Goal: Task Accomplishment & Management: Manage account settings

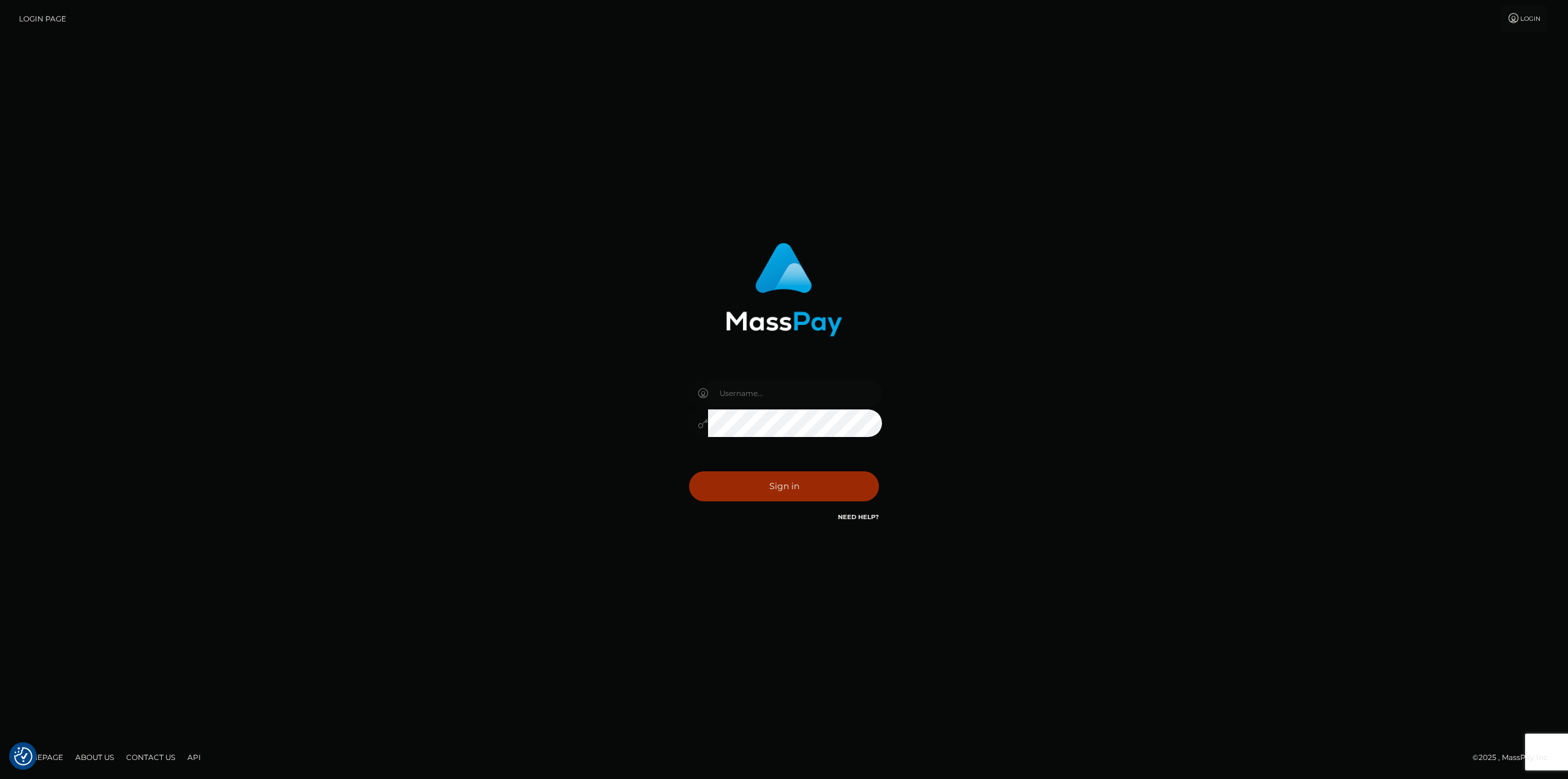
type input "taylor.cm"
click at [771, 495] on button "Sign in" at bounding box center [784, 486] width 190 height 30
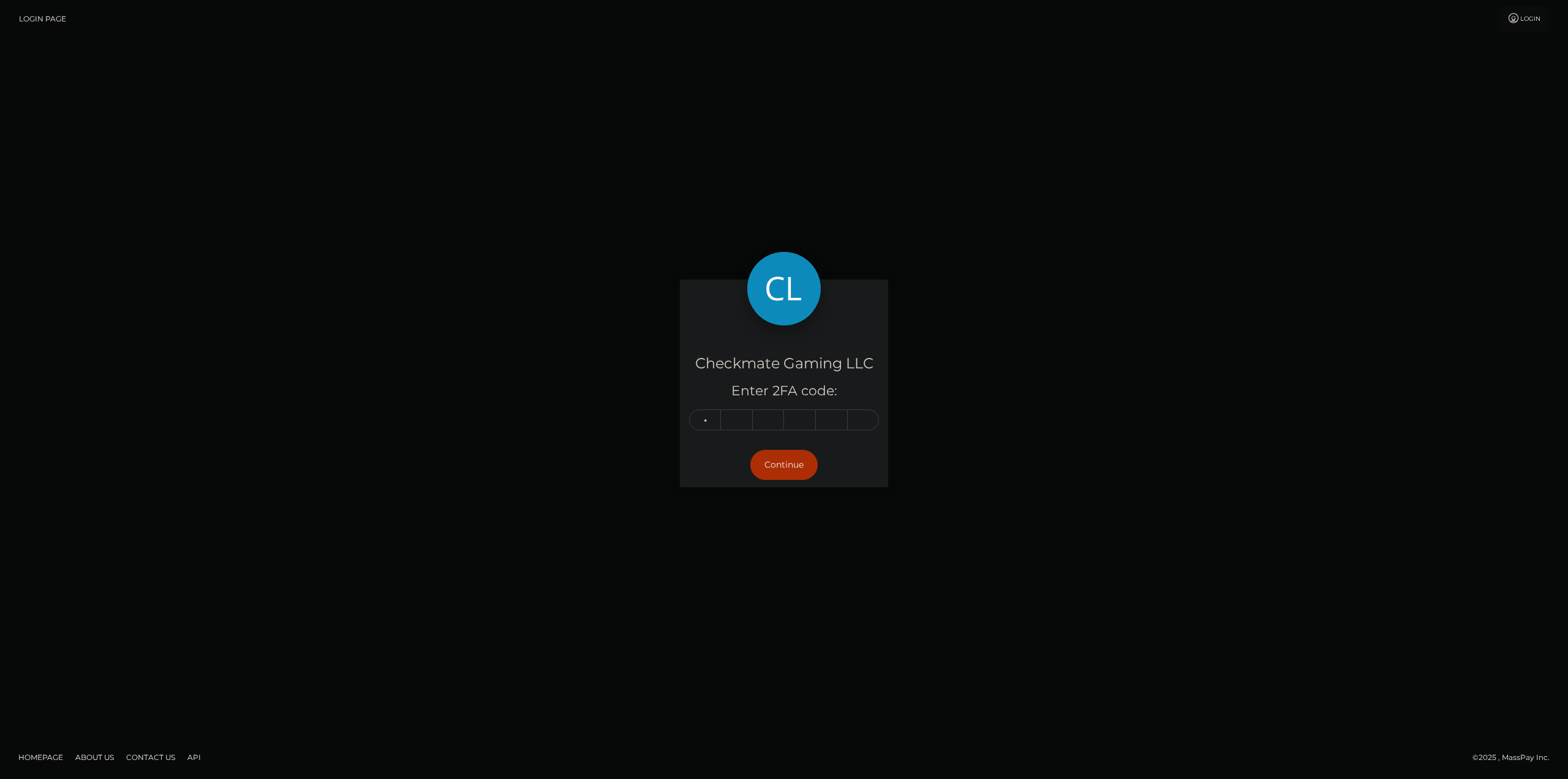
type input "7"
type input "8"
type input "0"
type input "7"
type input "4"
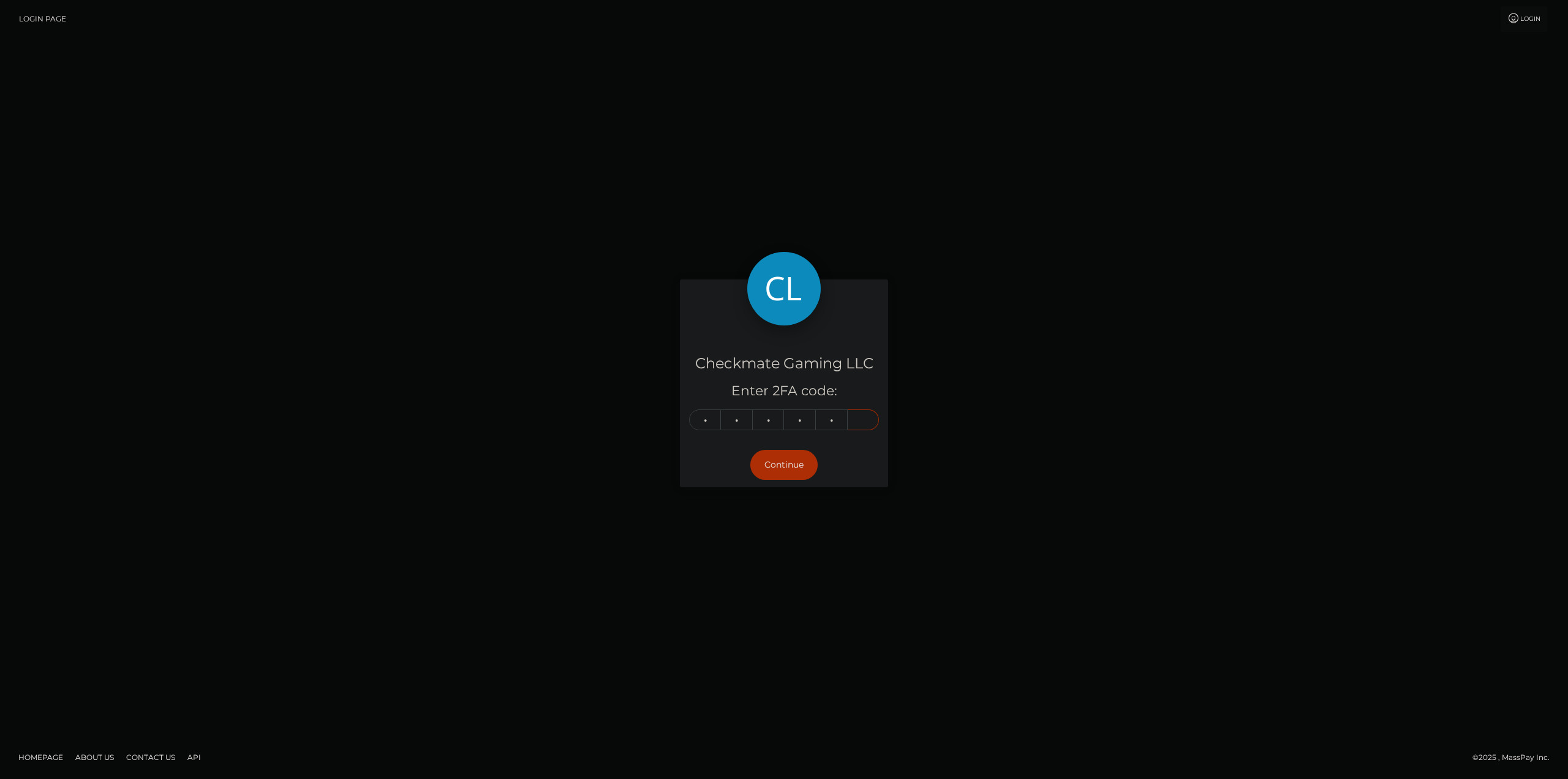
type input "8"
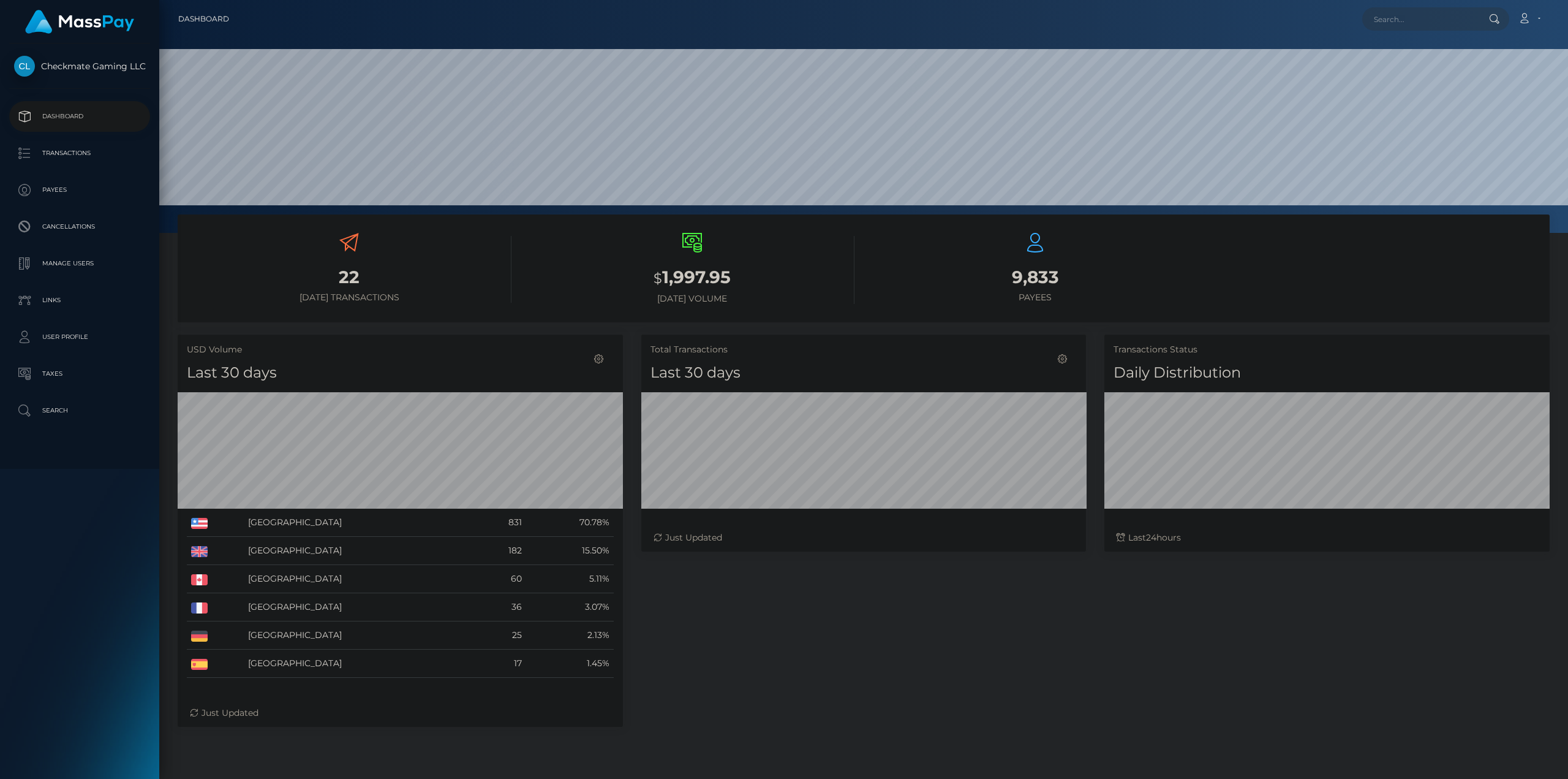
scroll to position [217, 444]
click at [88, 184] on p "Payees" at bounding box center [80, 190] width 131 height 18
click at [62, 192] on p "Payees" at bounding box center [80, 190] width 131 height 18
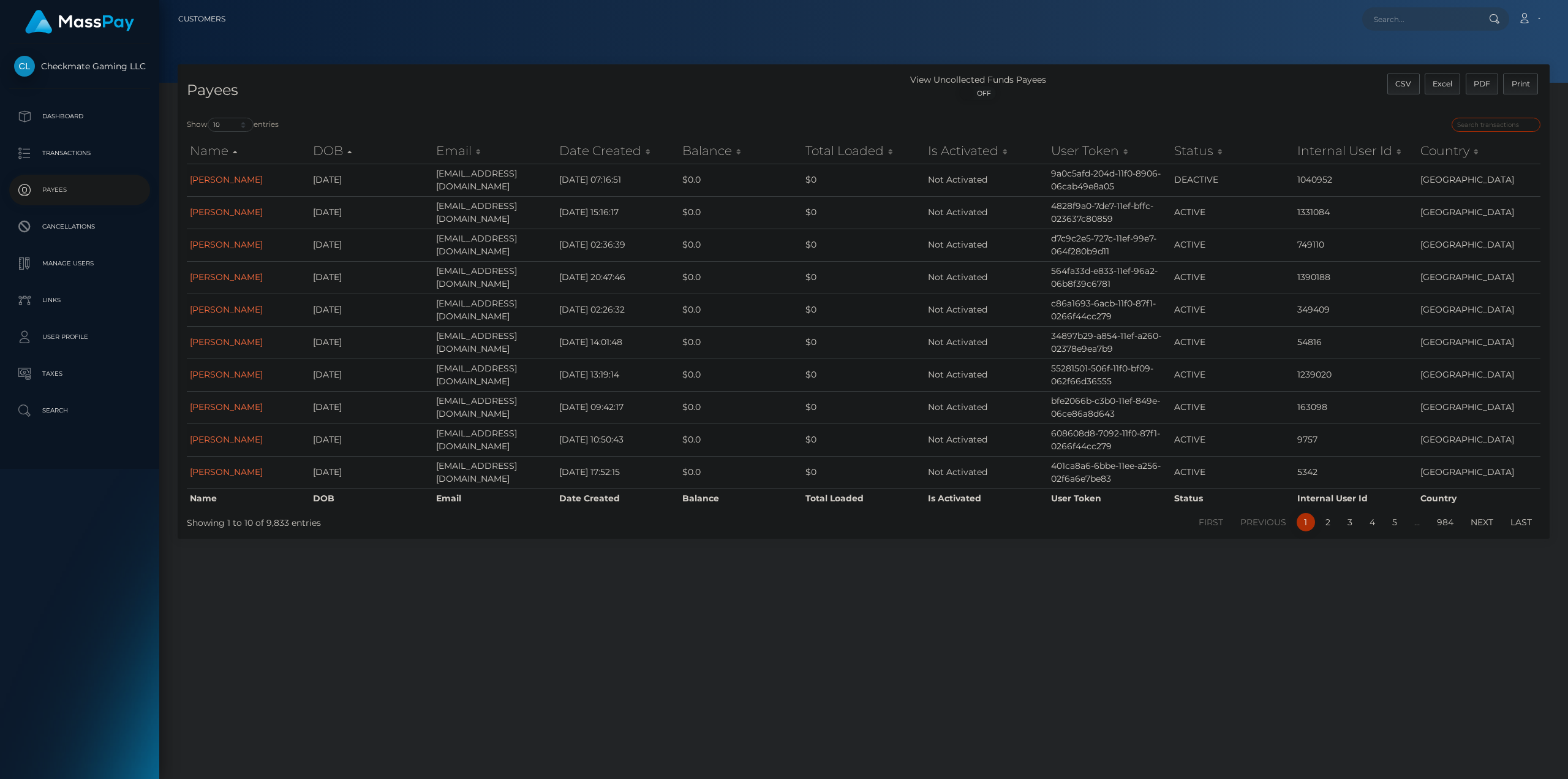
click at [1486, 125] on input "search" at bounding box center [1496, 124] width 89 height 14
paste input "39506"
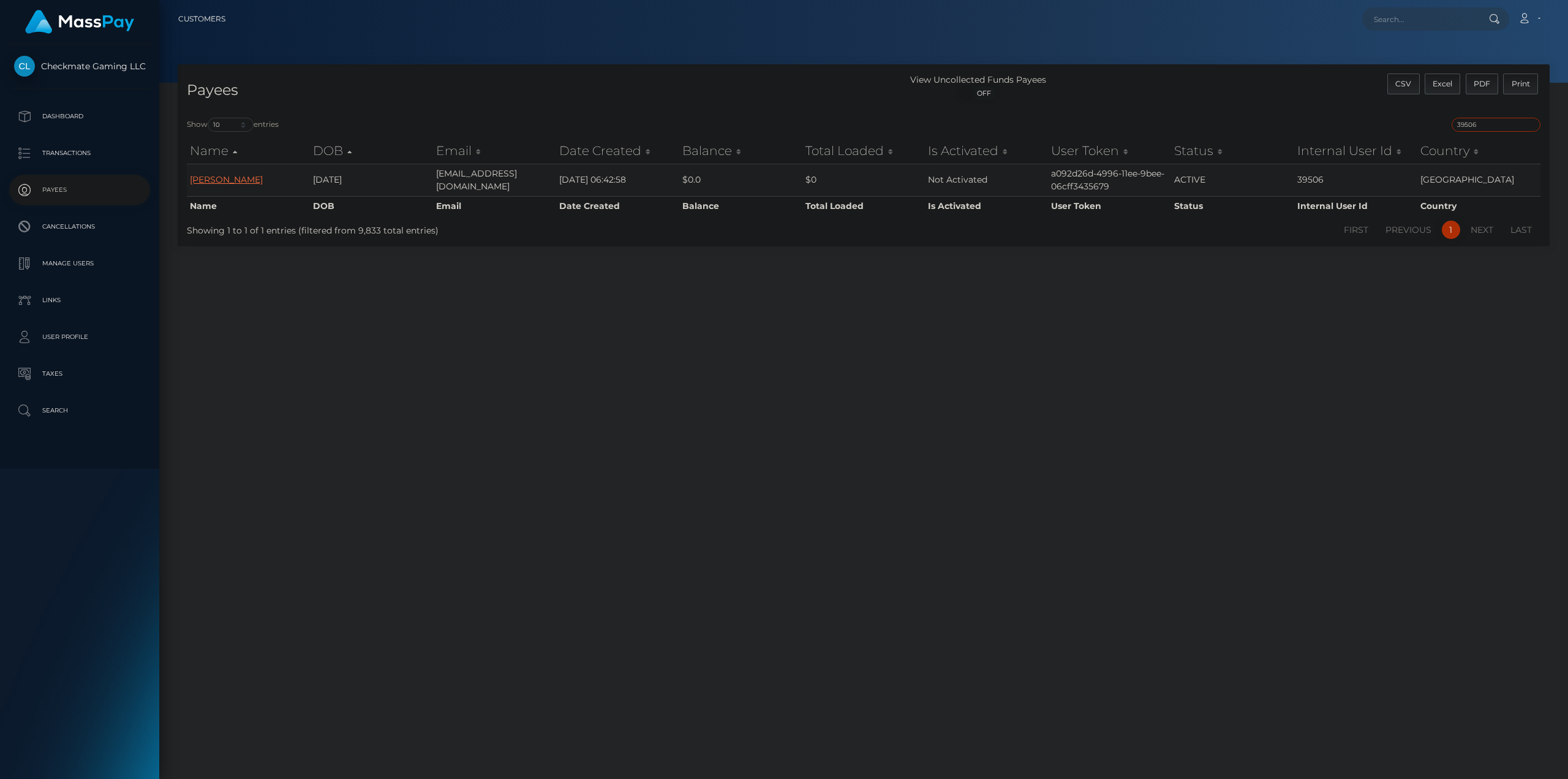
type input "39506"
click at [237, 176] on link "Julian Ramirez" at bounding box center [226, 180] width 73 height 11
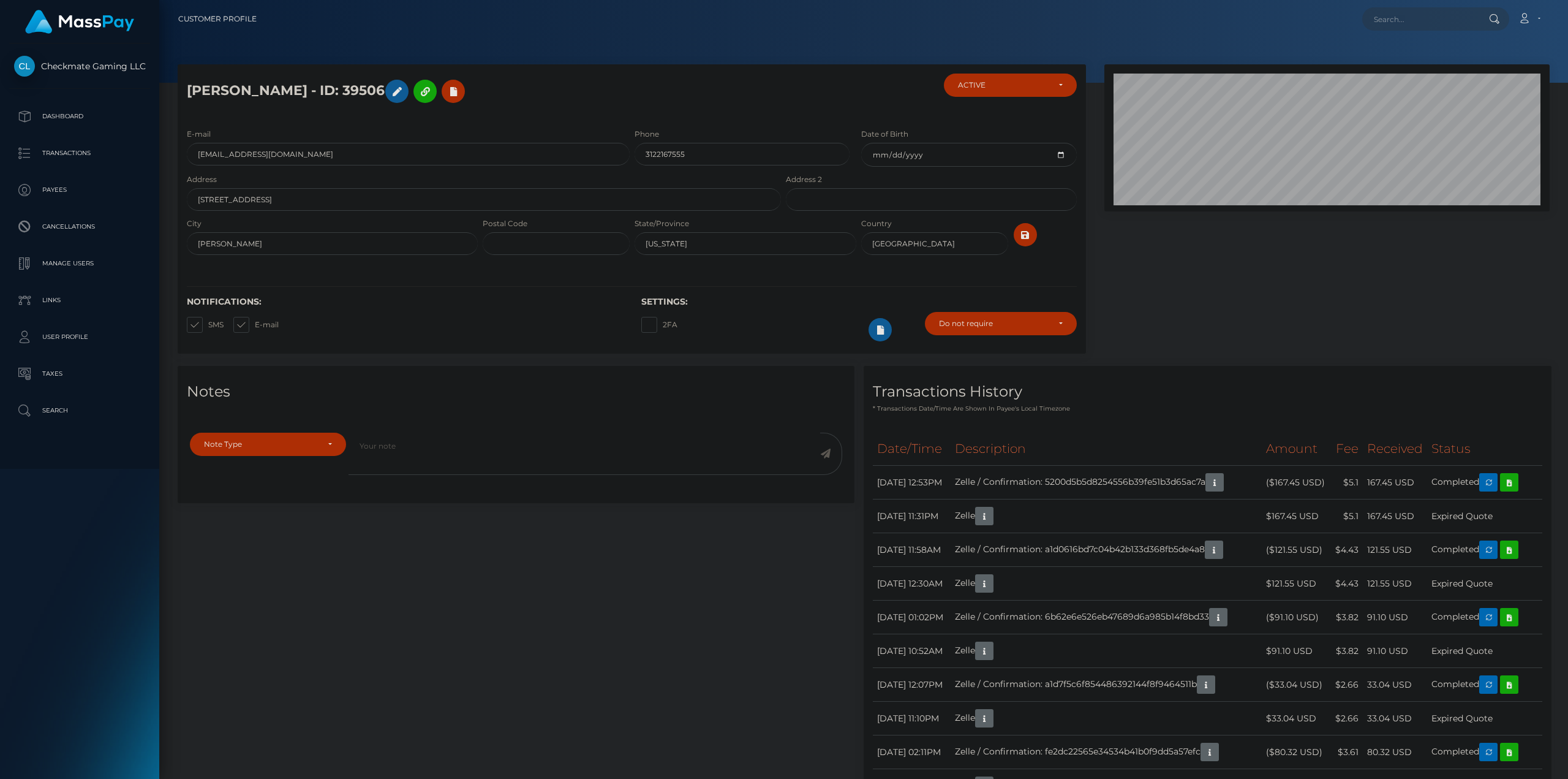
scroll to position [184, 0]
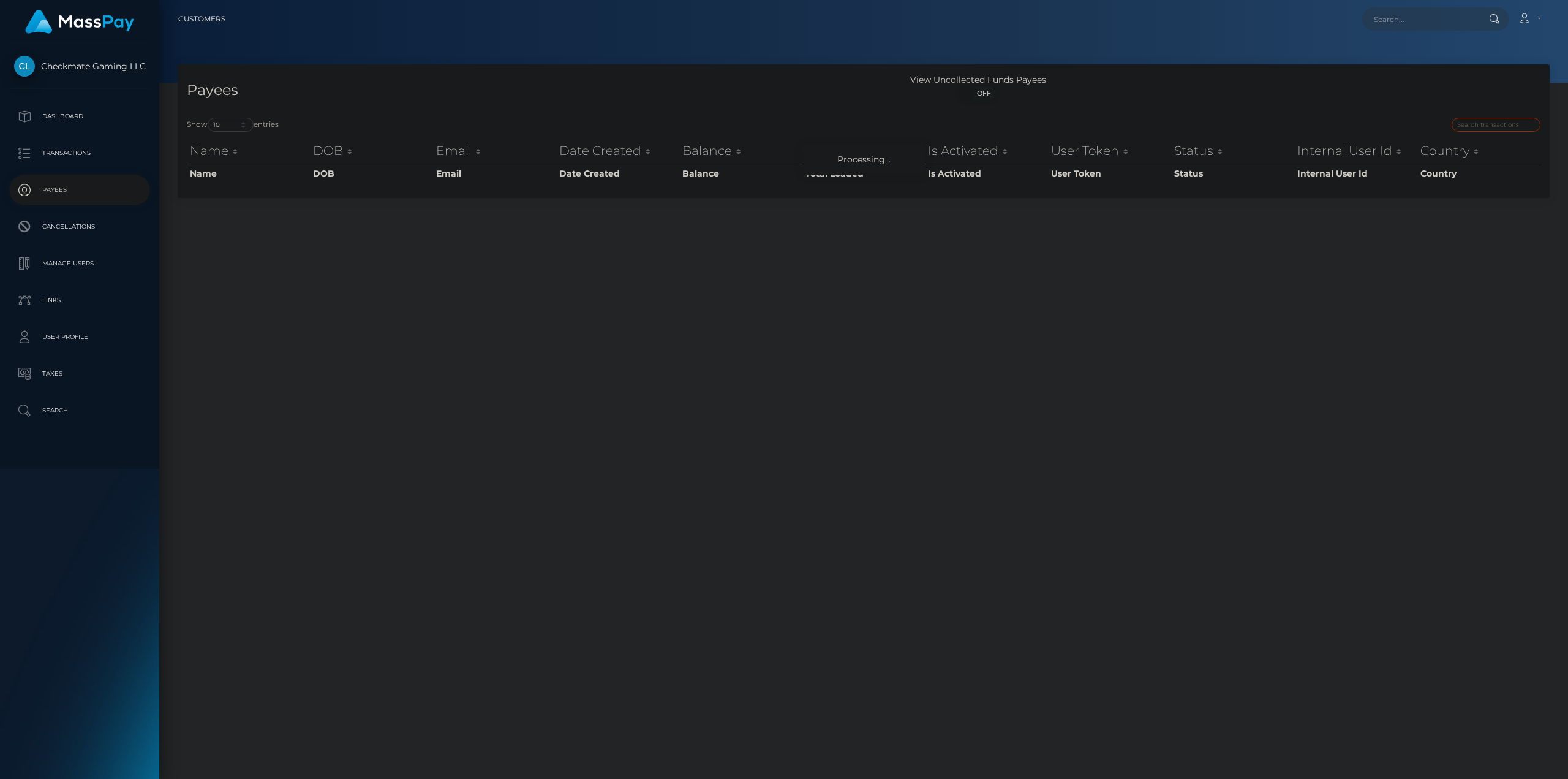
click at [1497, 124] on input "search" at bounding box center [1496, 124] width 89 height 14
paste input "1223893"
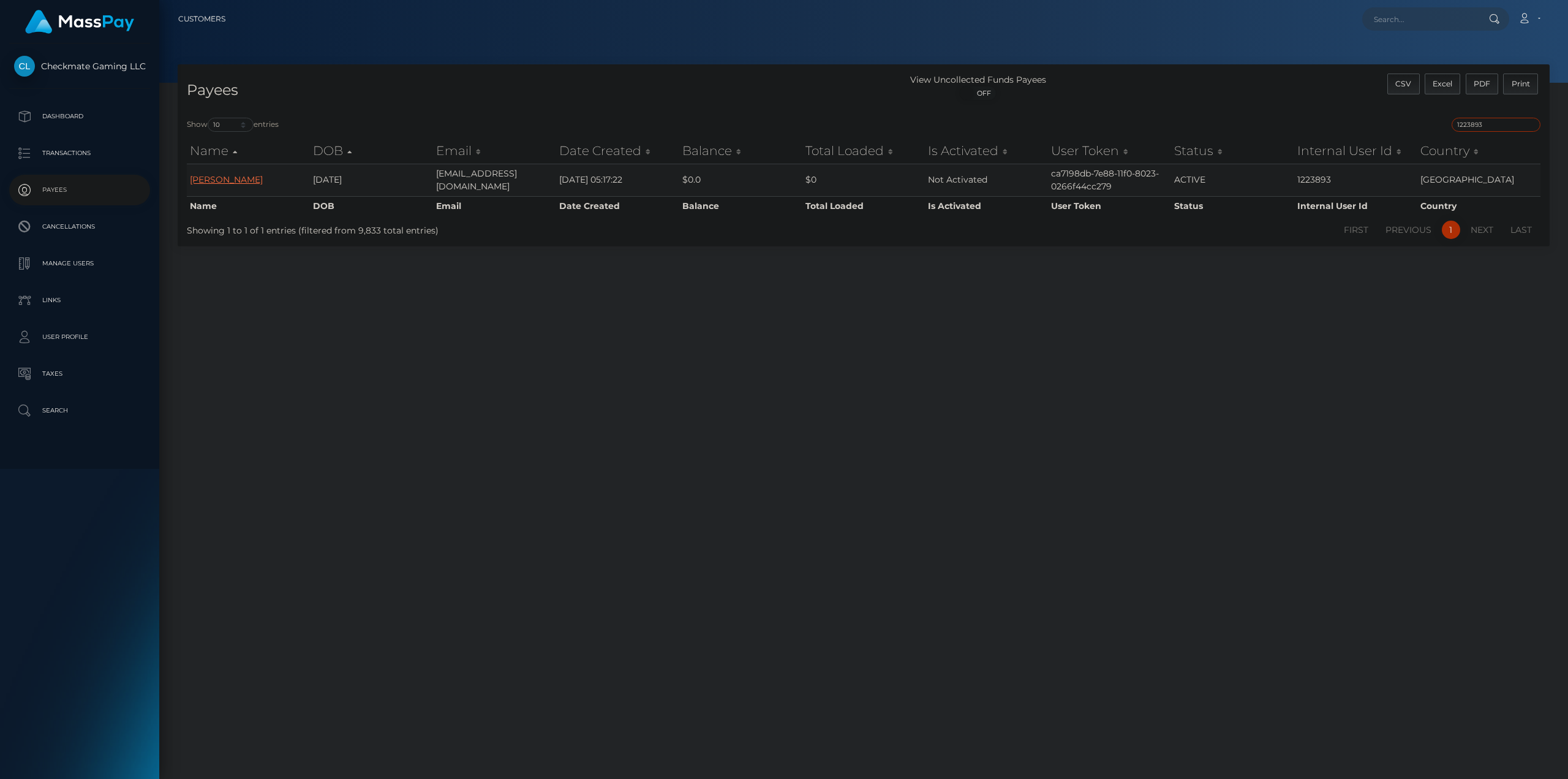
type input "1223893"
click at [229, 178] on link "[PERSON_NAME]" at bounding box center [226, 180] width 73 height 11
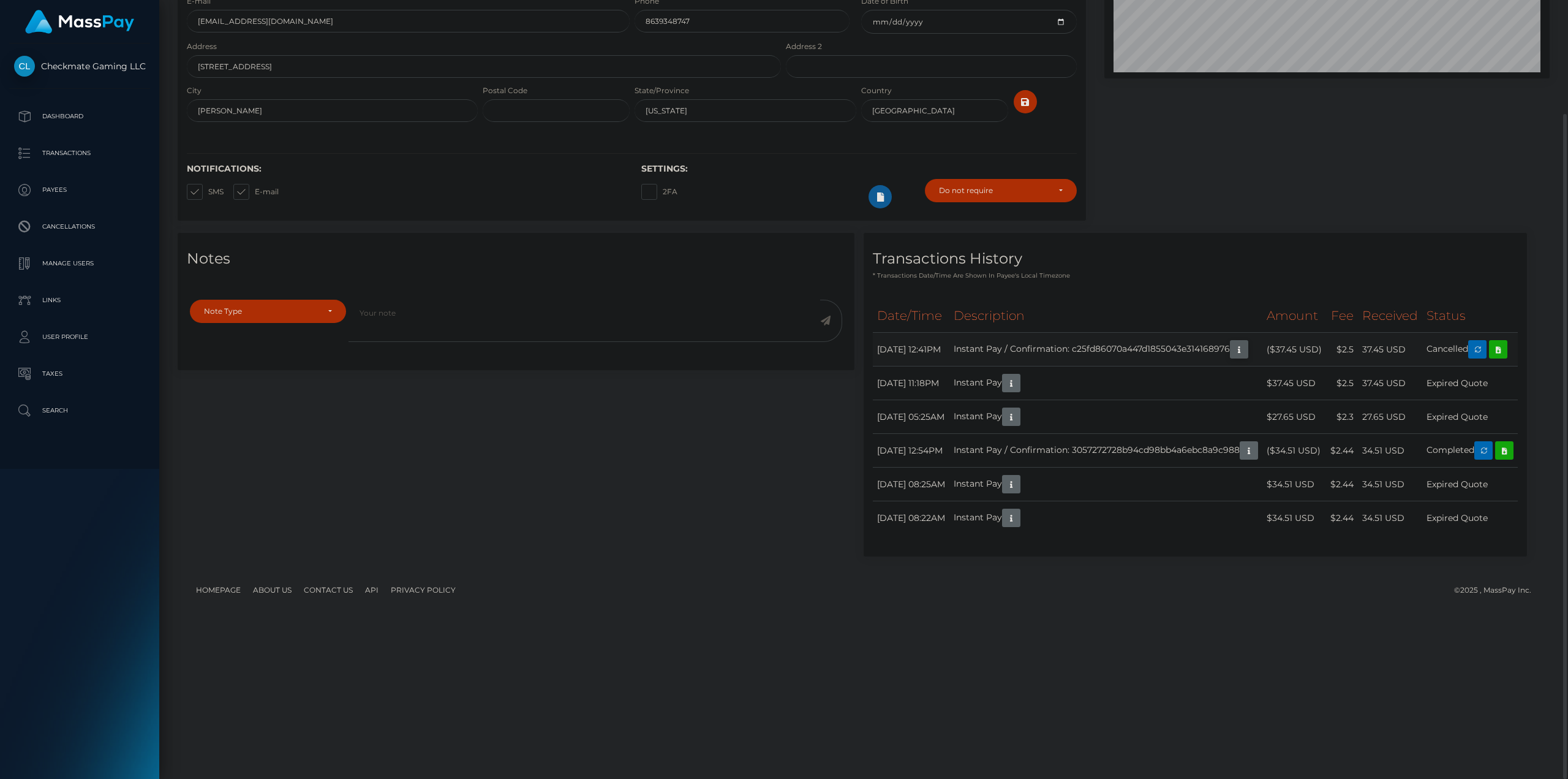
scroll to position [147, 444]
click at [1232, 357] on icon "button" at bounding box center [1240, 349] width 15 height 15
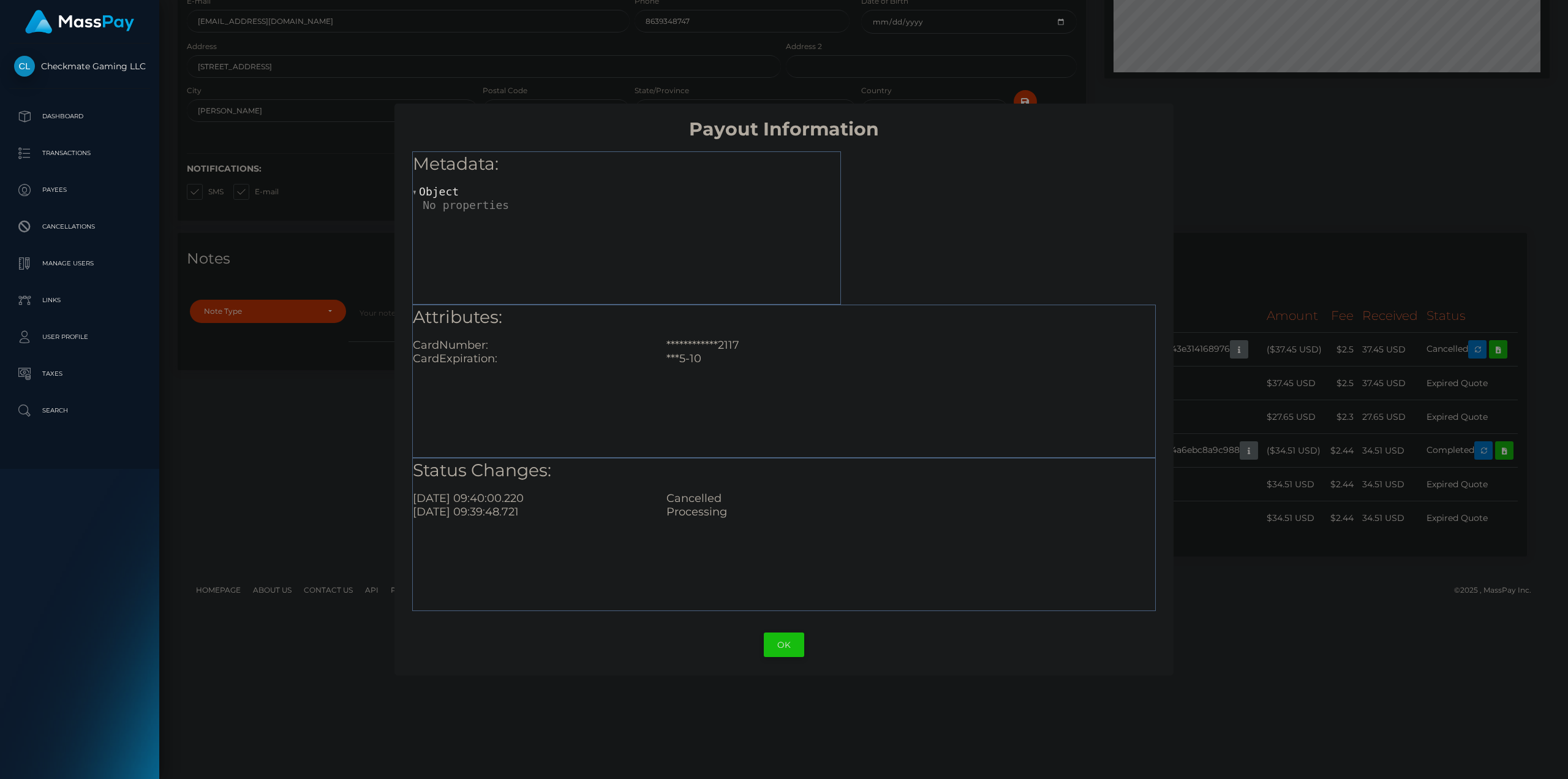
click at [788, 645] on button "OK" at bounding box center [784, 644] width 40 height 25
